Goal: Find specific page/section: Find specific page/section

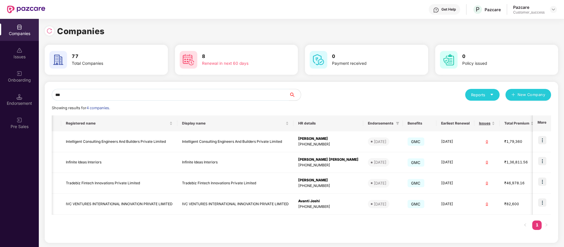
scroll to position [0, 22]
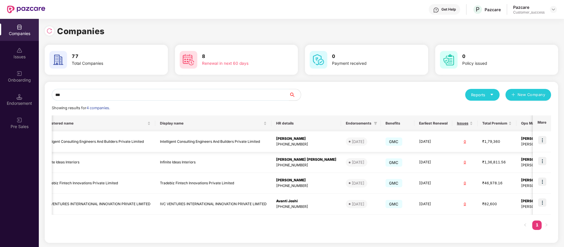
click at [542, 140] on img at bounding box center [543, 140] width 8 height 8
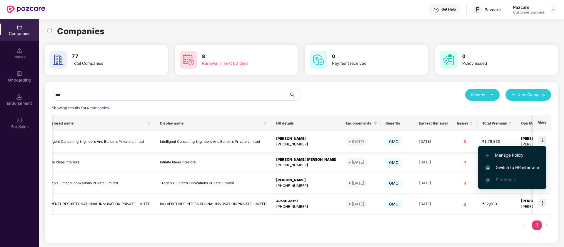
click at [228, 140] on td "Intelligent Consulting Engineers And Builders Private Limited" at bounding box center [213, 141] width 116 height 21
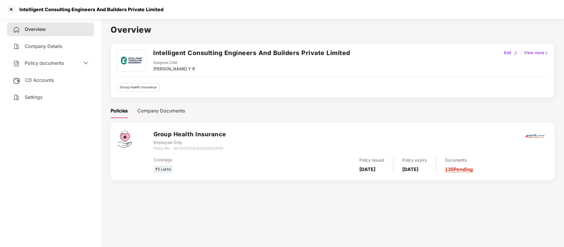
click at [245, 54] on h2 "Intelligent Consulting Engineers And Builders Private Limited" at bounding box center [251, 53] width 197 height 10
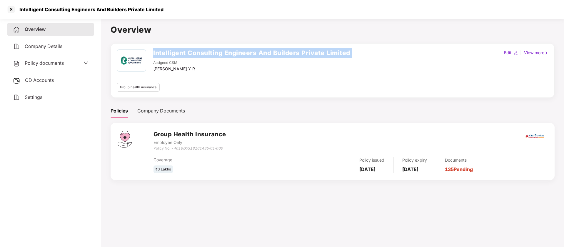
click at [245, 54] on h2 "Intelligent Consulting Engineers And Builders Private Limited" at bounding box center [251, 53] width 197 height 10
copy h2 "Intelligent Consulting Engineers And Builders Private Limited"
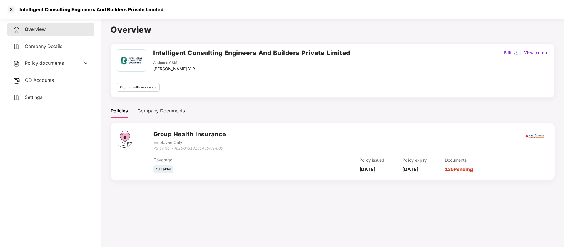
click at [32, 41] on div "Company Details" at bounding box center [50, 47] width 87 height 14
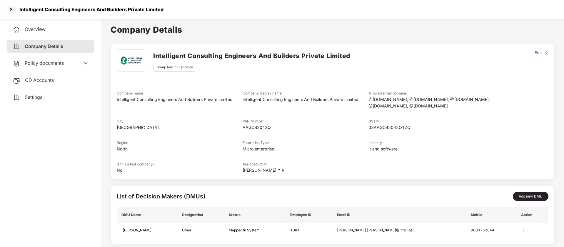
click at [24, 65] on div "Policy documents" at bounding box center [38, 63] width 51 height 8
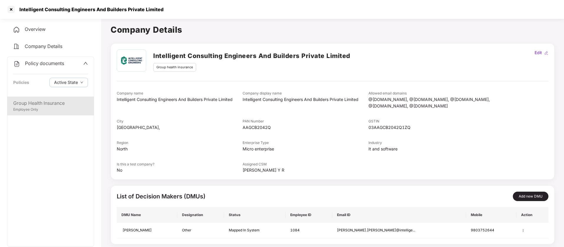
click at [41, 102] on div "Group Health Insurance" at bounding box center [50, 102] width 75 height 7
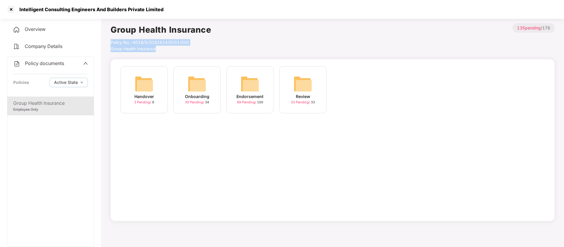
drag, startPoint x: 159, startPoint y: 50, endPoint x: 109, endPoint y: 42, distance: 49.8
click at [109, 42] on main "Group Health Insurance Policy No.- 4016/X/318161435/01/000 Group Health Insuran…" at bounding box center [332, 139] width 463 height 247
copy div "Policy No.- 4016/X/318161435/01/000 Group Health Insurance"
click at [11, 9] on div at bounding box center [10, 9] width 9 height 9
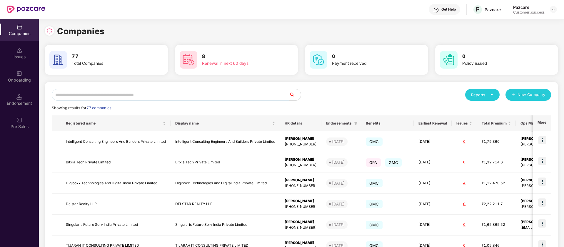
click at [185, 100] on input "text" at bounding box center [170, 95] width 237 height 12
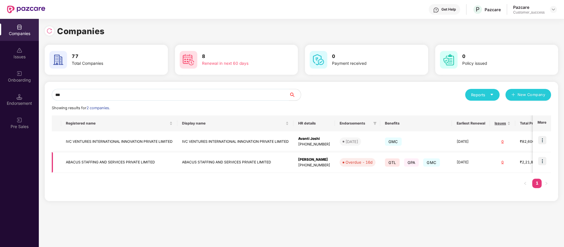
type input "***"
click at [544, 162] on img at bounding box center [543, 161] width 8 height 8
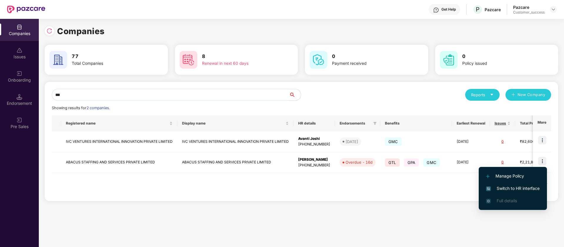
click at [528, 189] on span "Switch to HR interface" at bounding box center [513, 188] width 54 height 6
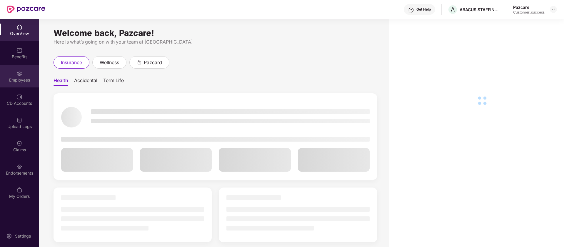
click at [16, 72] on div "Employees" at bounding box center [19, 76] width 39 height 22
